Goal: Task Accomplishment & Management: Manage account settings

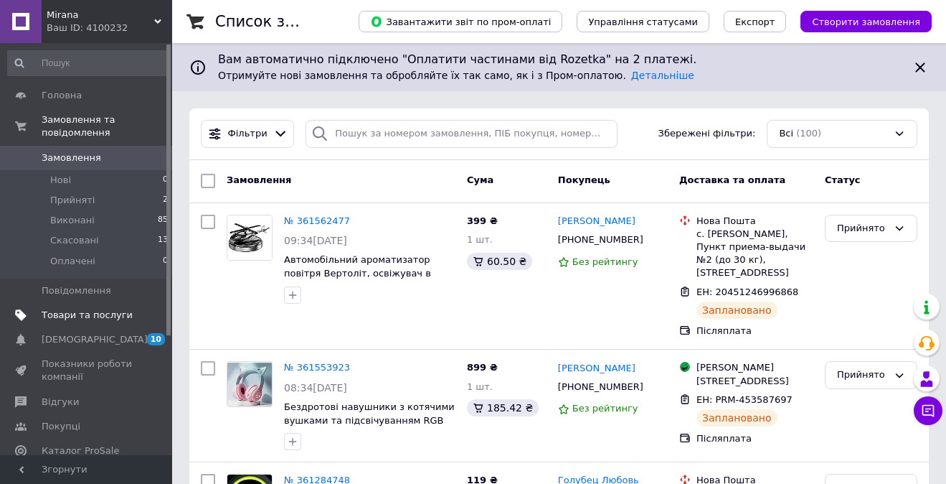
click at [85, 308] on span "Товари та послуги" at bounding box center [87, 314] width 91 height 13
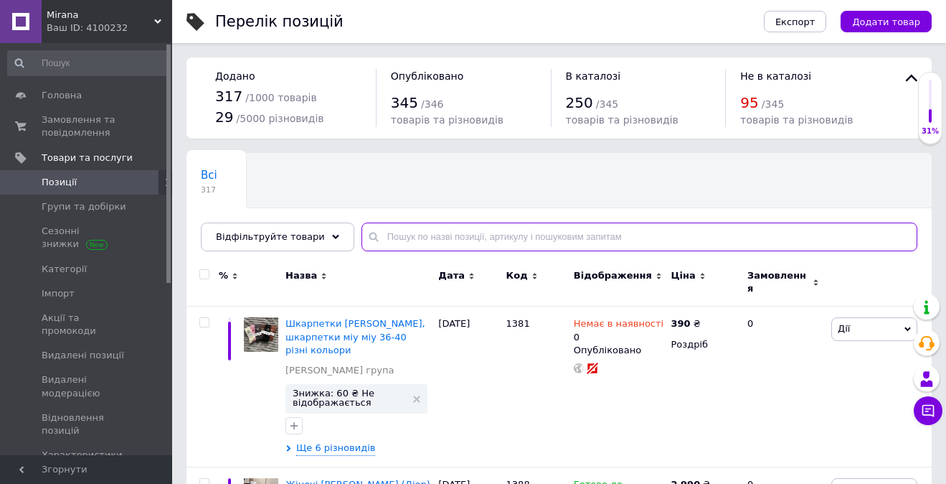
click at [468, 237] on input "text" at bounding box center [640, 236] width 556 height 29
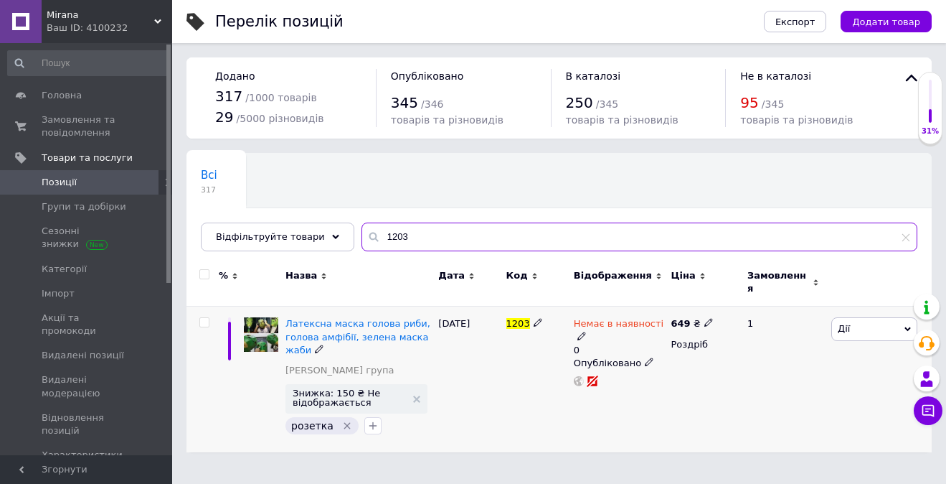
type input "1203"
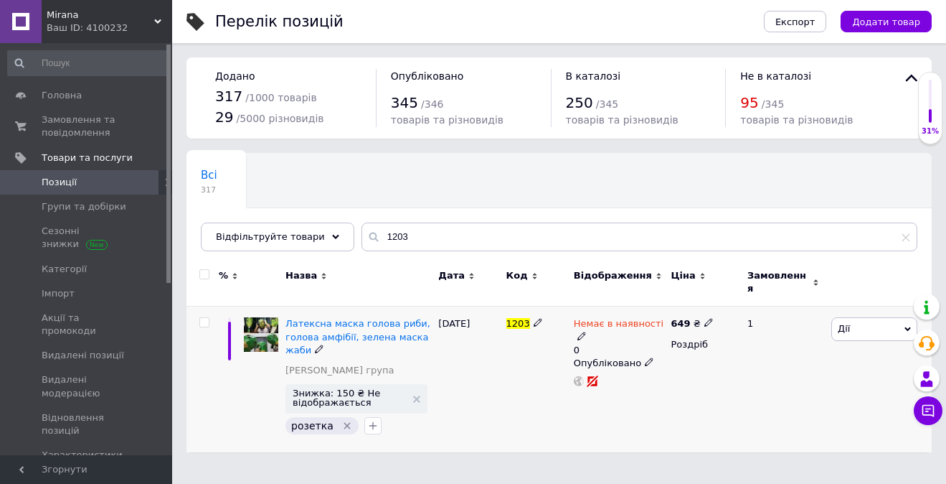
click at [583, 331] on use at bounding box center [582, 335] width 8 height 8
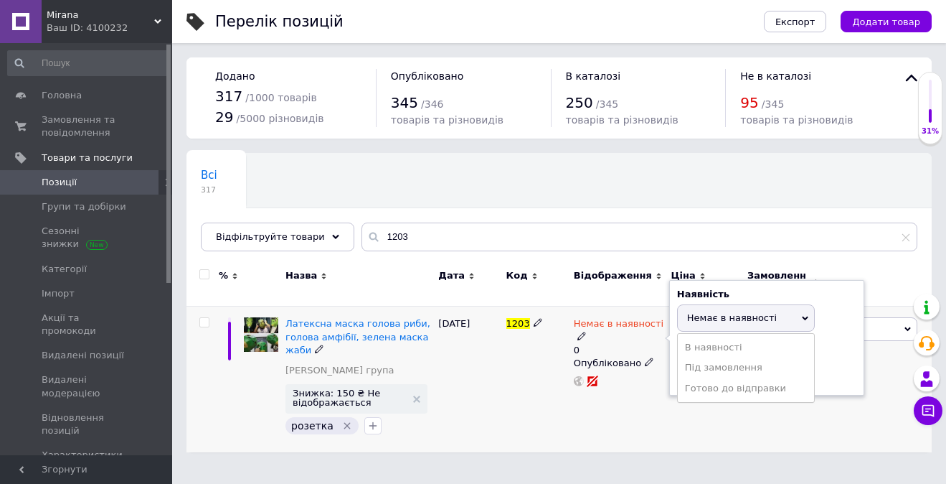
click at [701, 378] on li "Готово до відправки" at bounding box center [746, 388] width 136 height 20
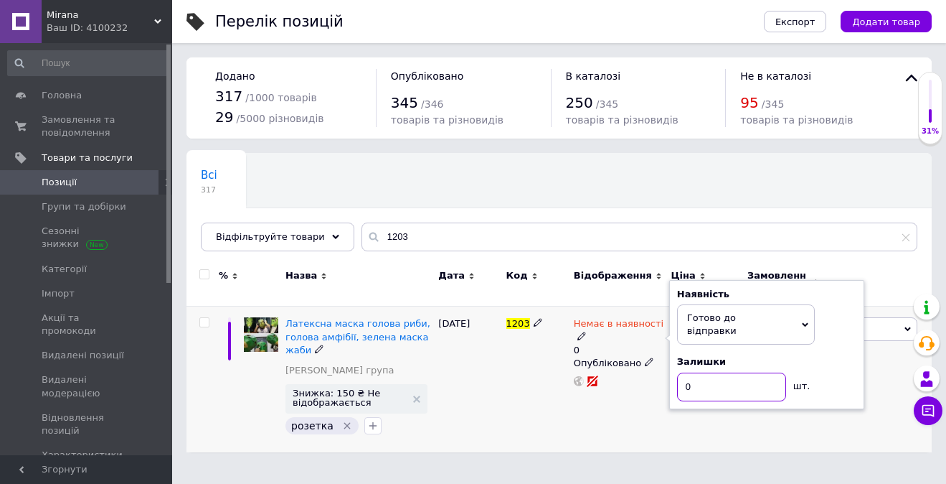
click at [701, 374] on input "0" at bounding box center [731, 386] width 109 height 29
type input "10"
click at [487, 348] on div "[DATE]" at bounding box center [468, 379] width 67 height 146
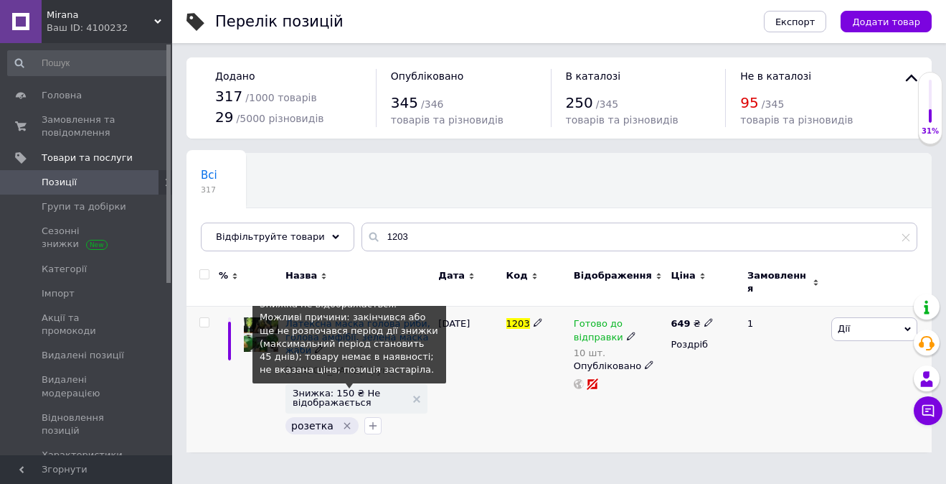
click at [367, 389] on span "Знижка: 150 ₴ Не відображається" at bounding box center [349, 397] width 113 height 19
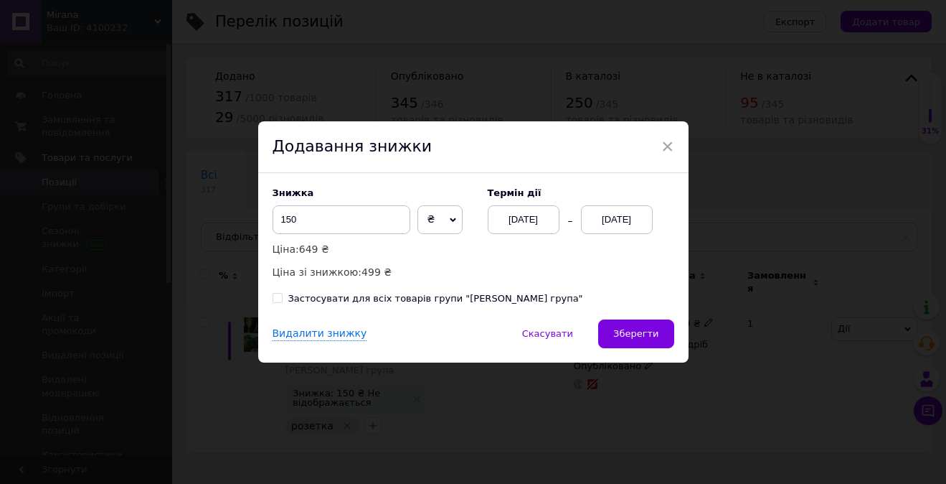
click at [624, 212] on div "[DATE]" at bounding box center [617, 219] width 72 height 29
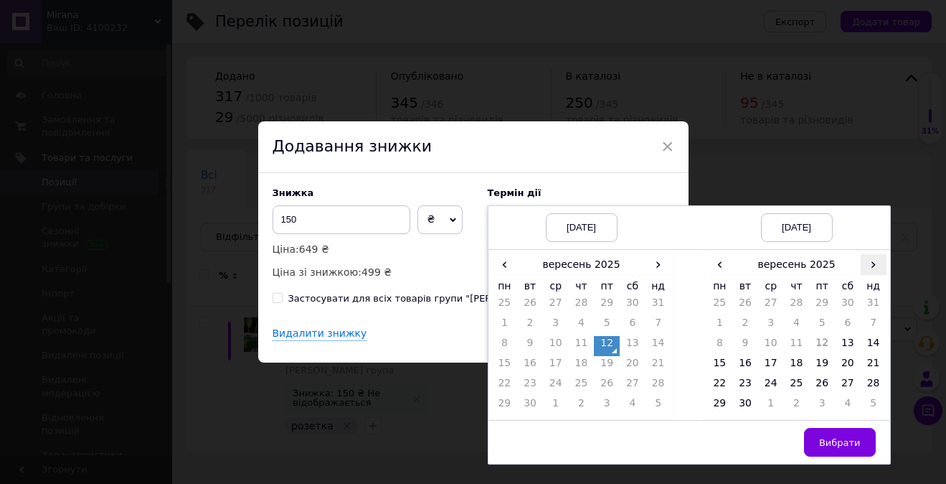
click at [875, 267] on span "›" at bounding box center [874, 264] width 26 height 21
click at [717, 380] on td "27" at bounding box center [720, 386] width 26 height 20
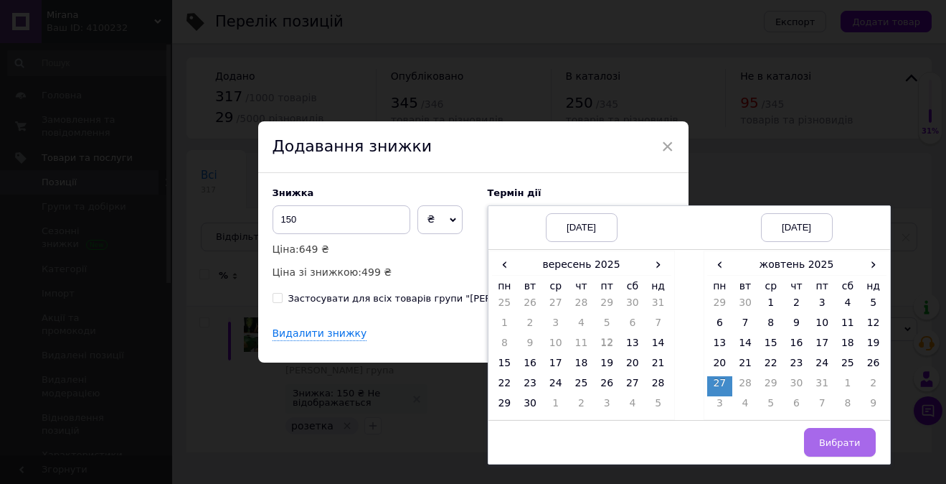
click at [813, 439] on button "Вибрати" at bounding box center [840, 442] width 72 height 29
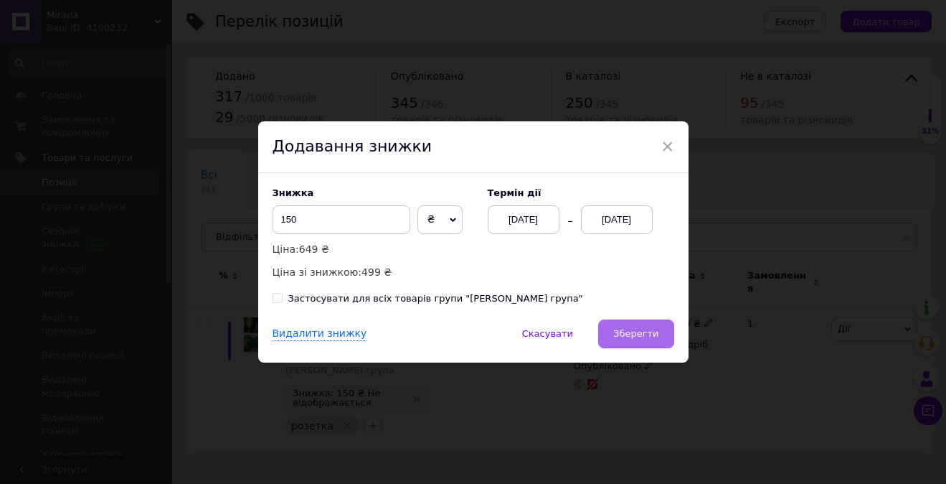
click at [631, 331] on span "Зберегти" at bounding box center [635, 333] width 45 height 11
